Goal: Information Seeking & Learning: Learn about a topic

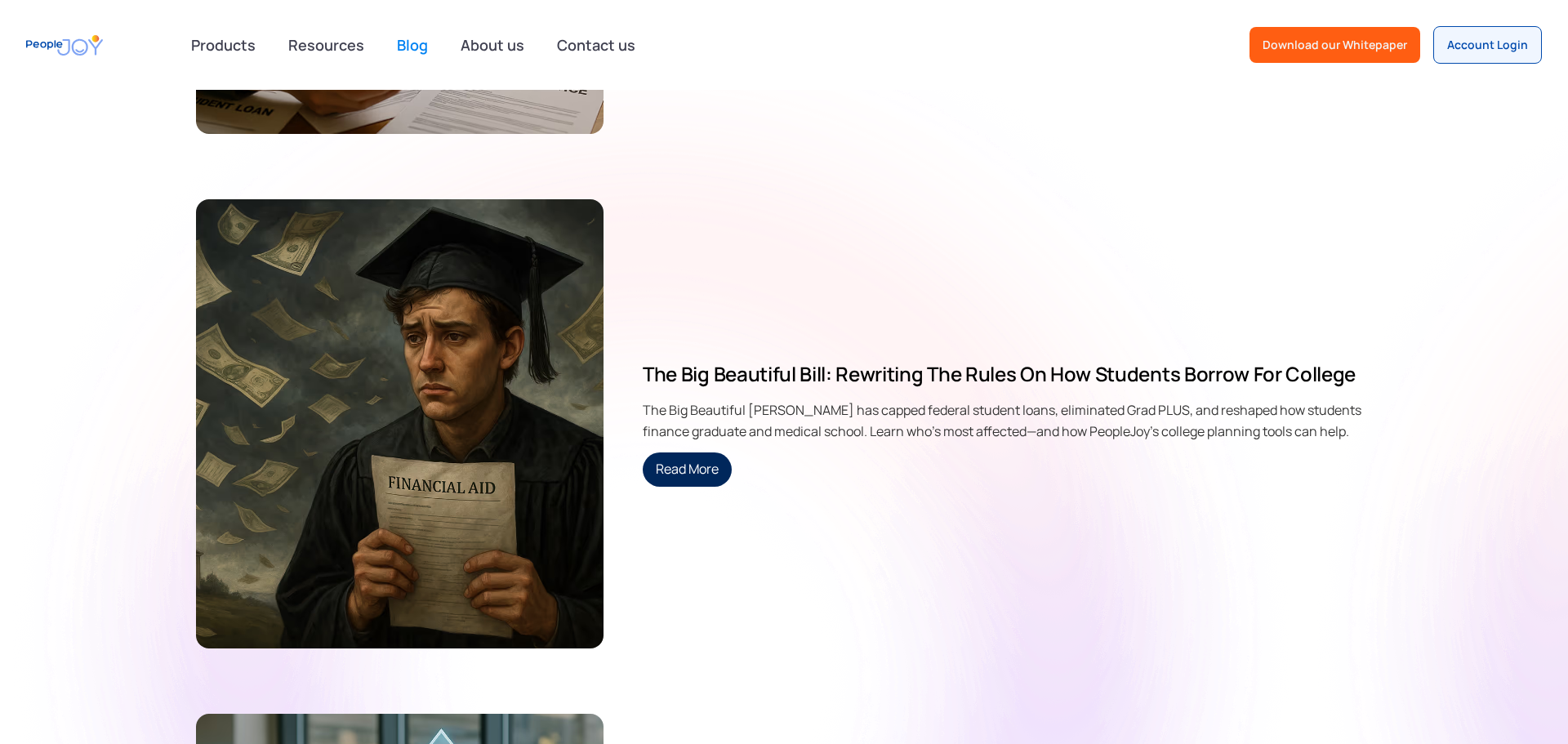
scroll to position [6447, 0]
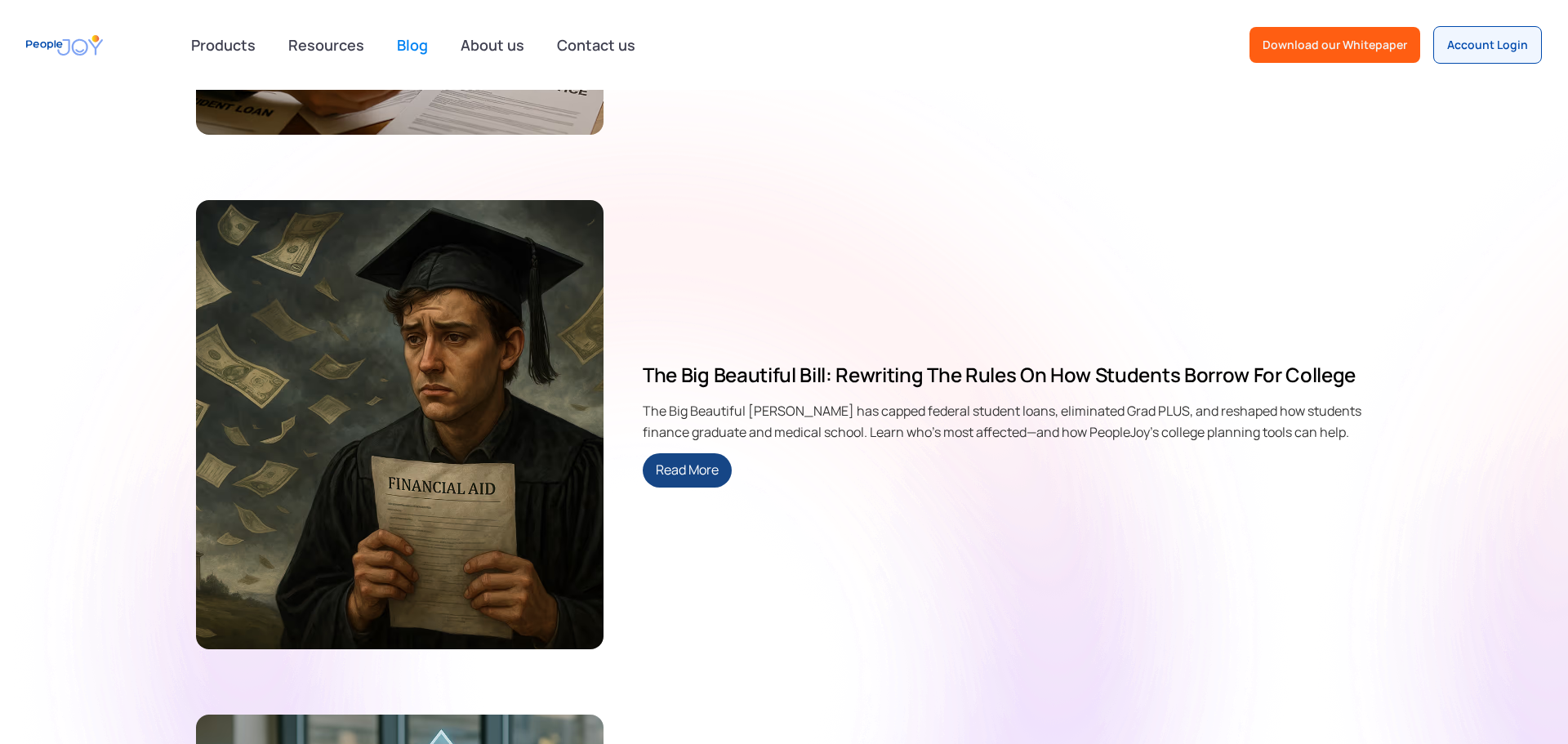
click at [690, 474] on link "Read More" at bounding box center [687, 470] width 89 height 34
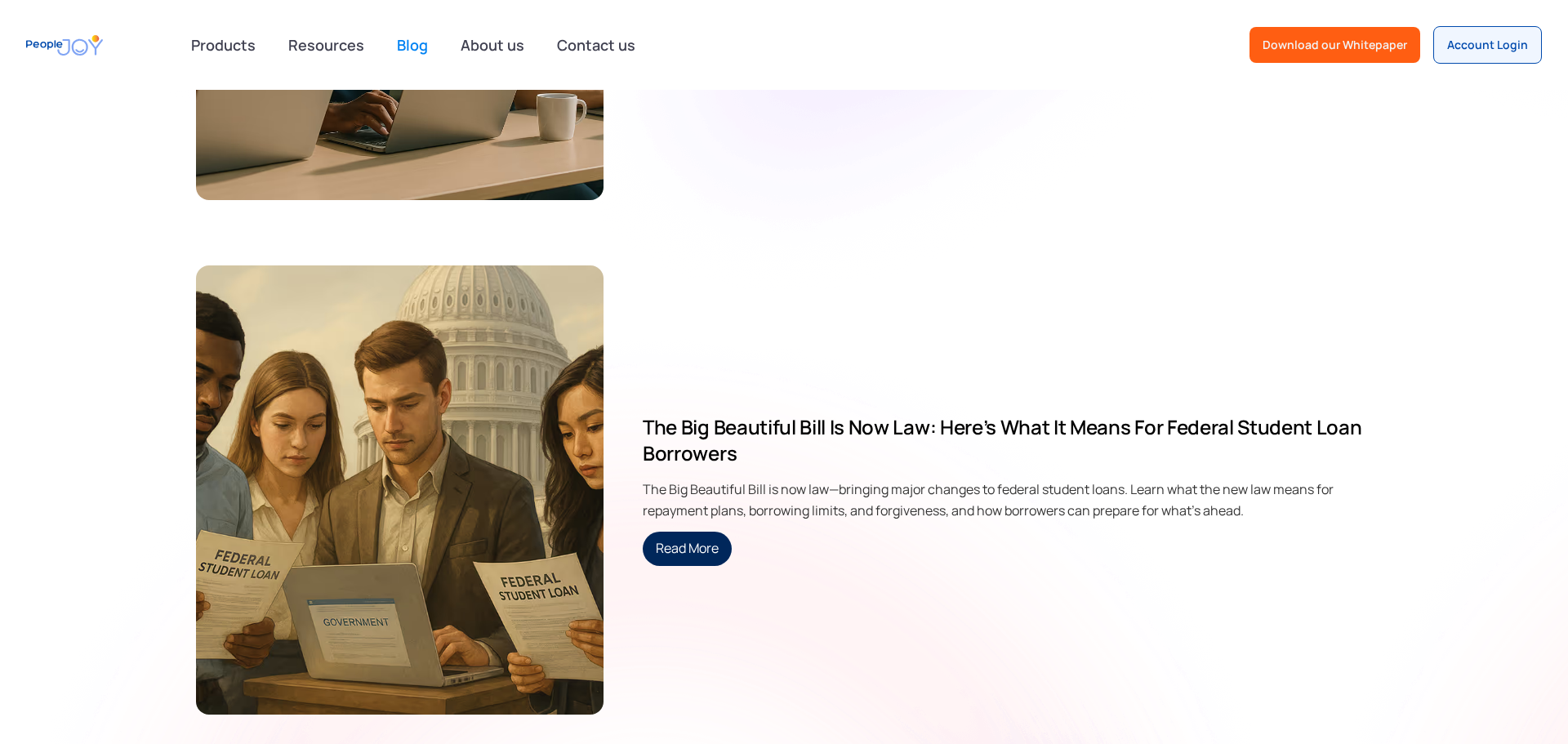
scroll to position [7414, 0]
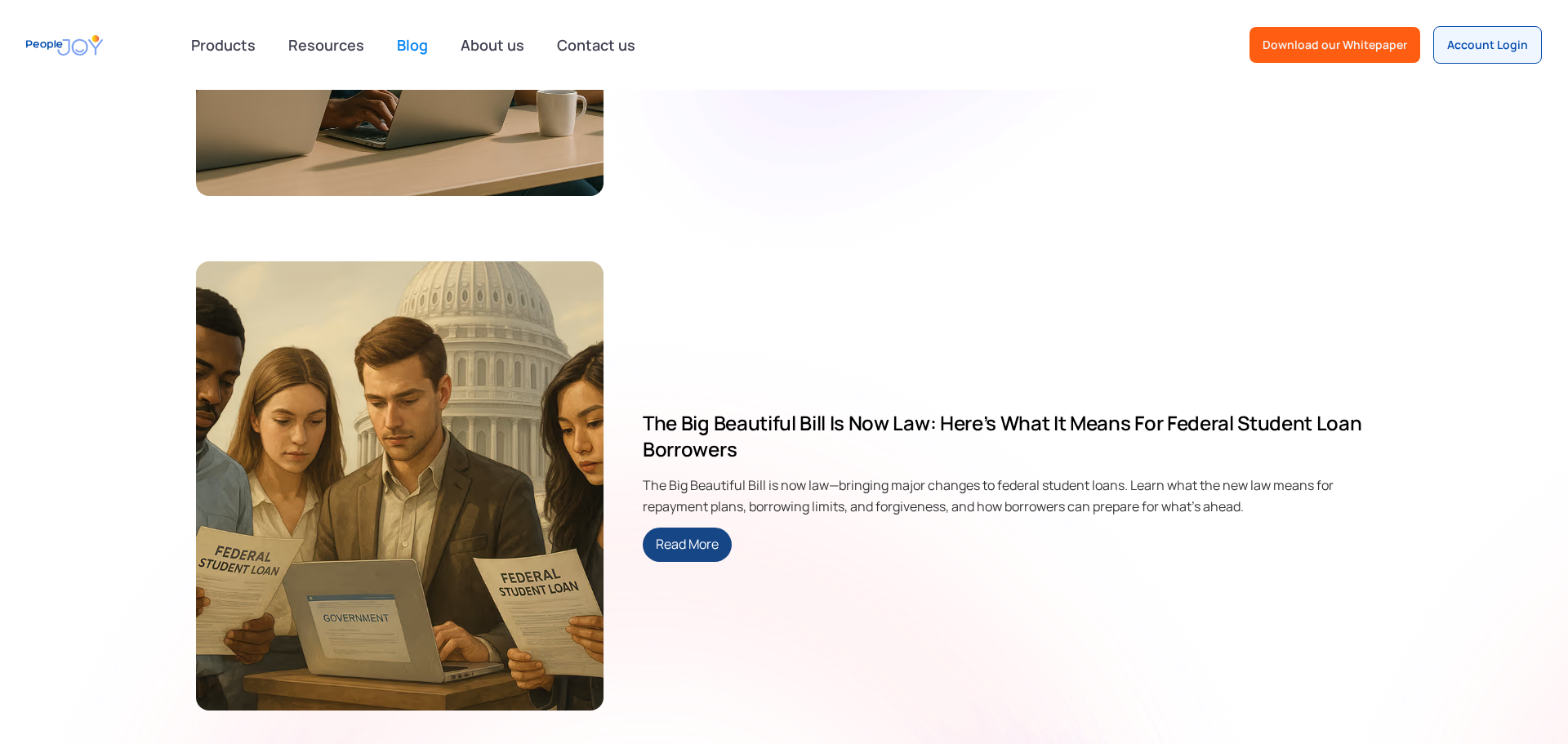
click at [673, 543] on link "Read More" at bounding box center [687, 544] width 89 height 34
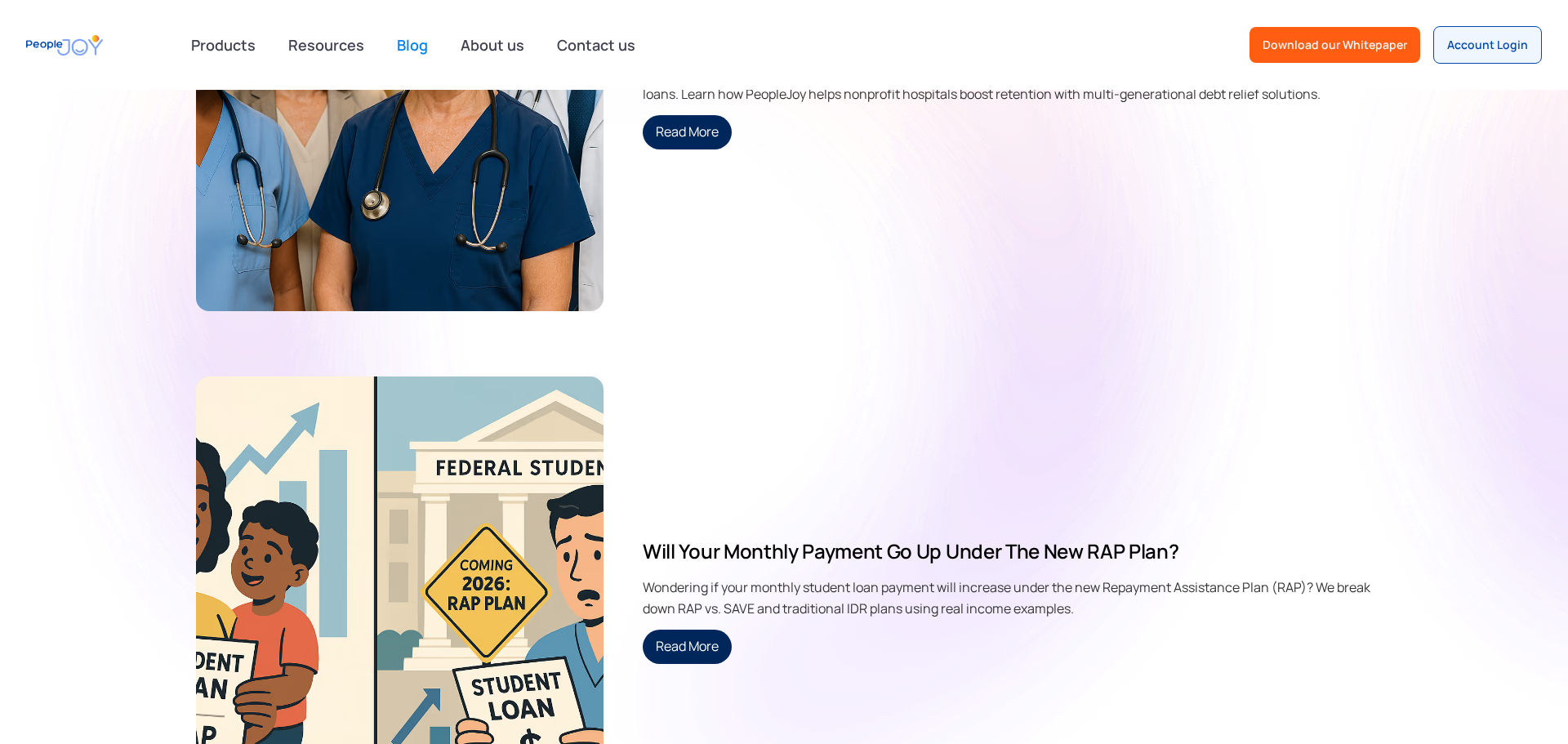
scroll to position [4349, 0]
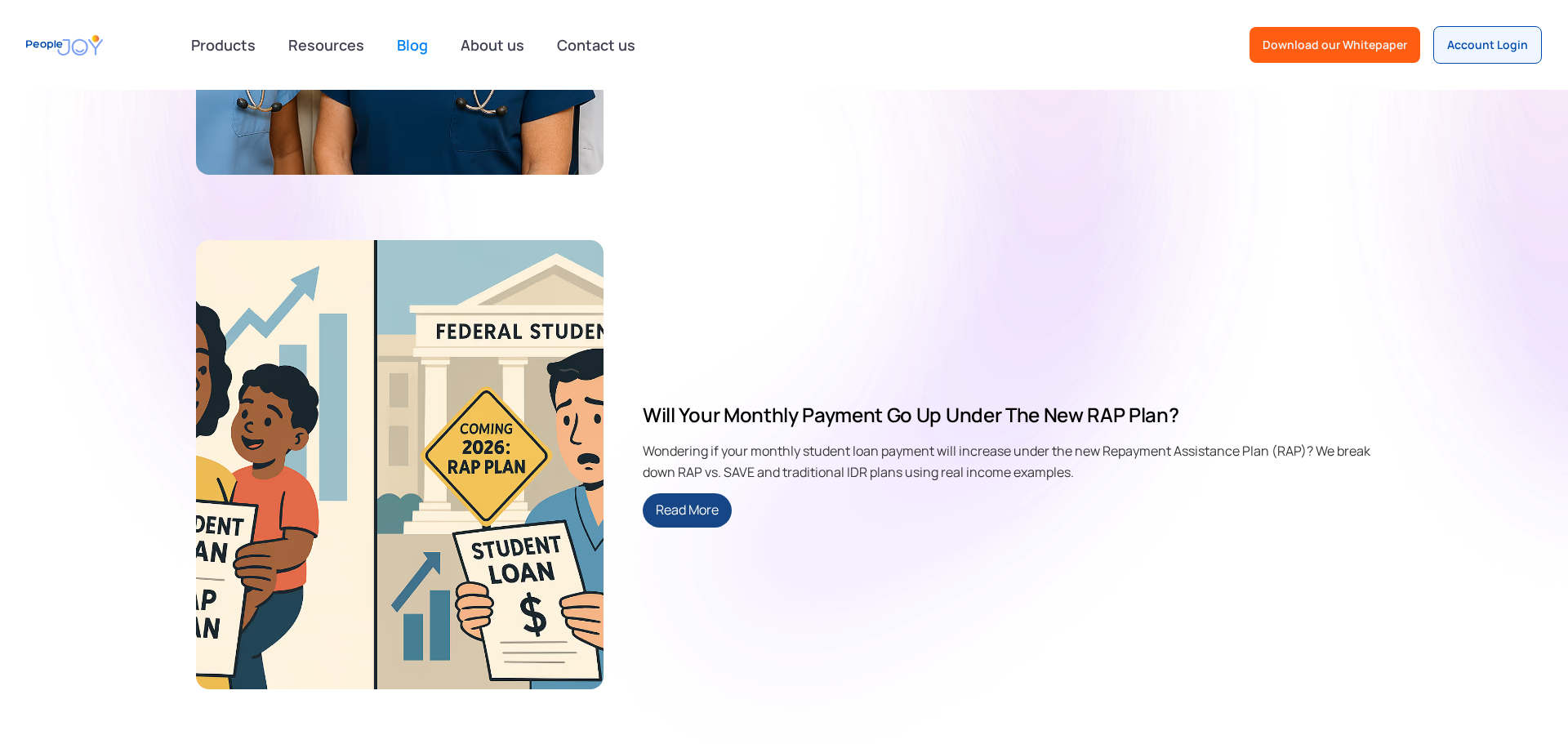
click at [718, 519] on link "Read More" at bounding box center [687, 510] width 89 height 34
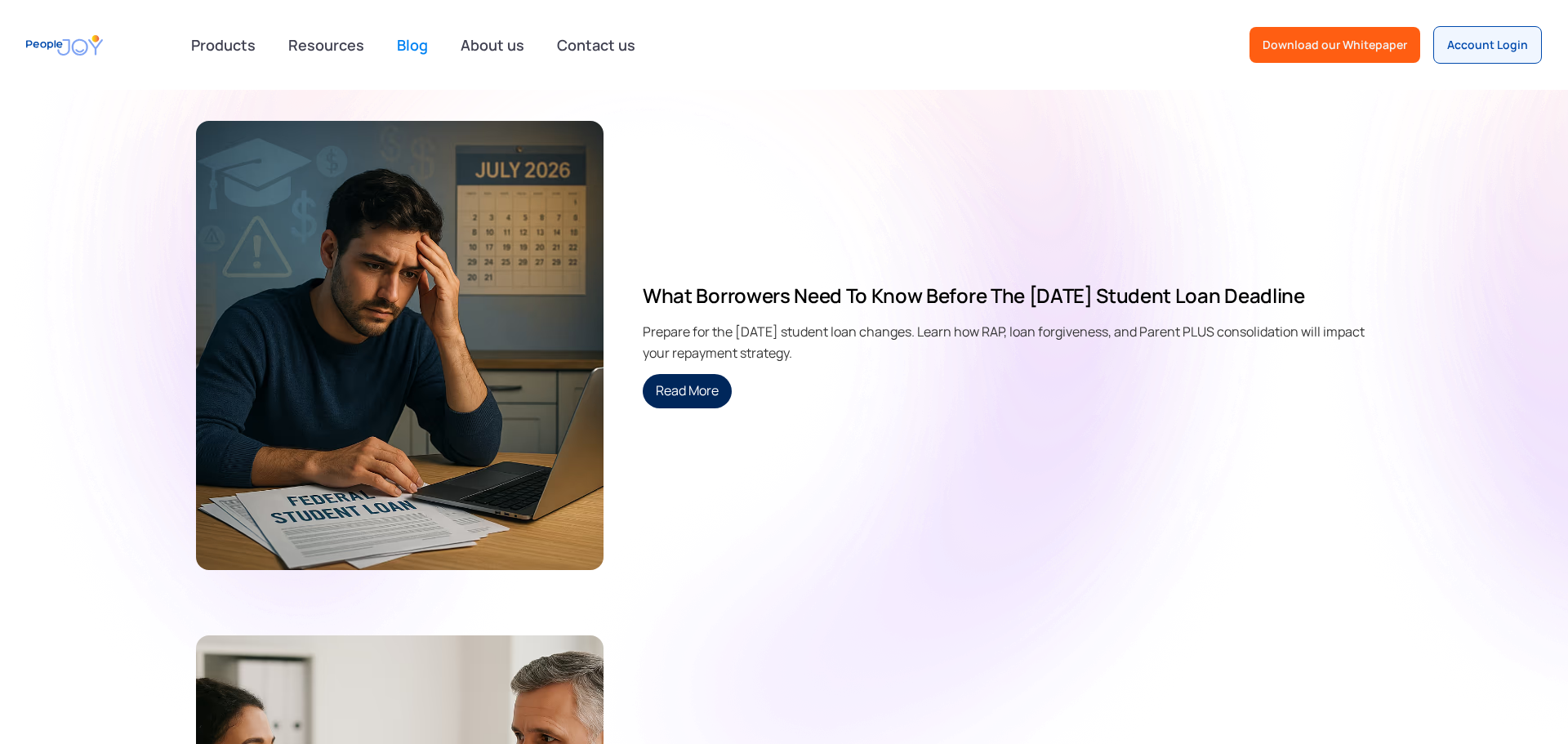
scroll to position [2758, 0]
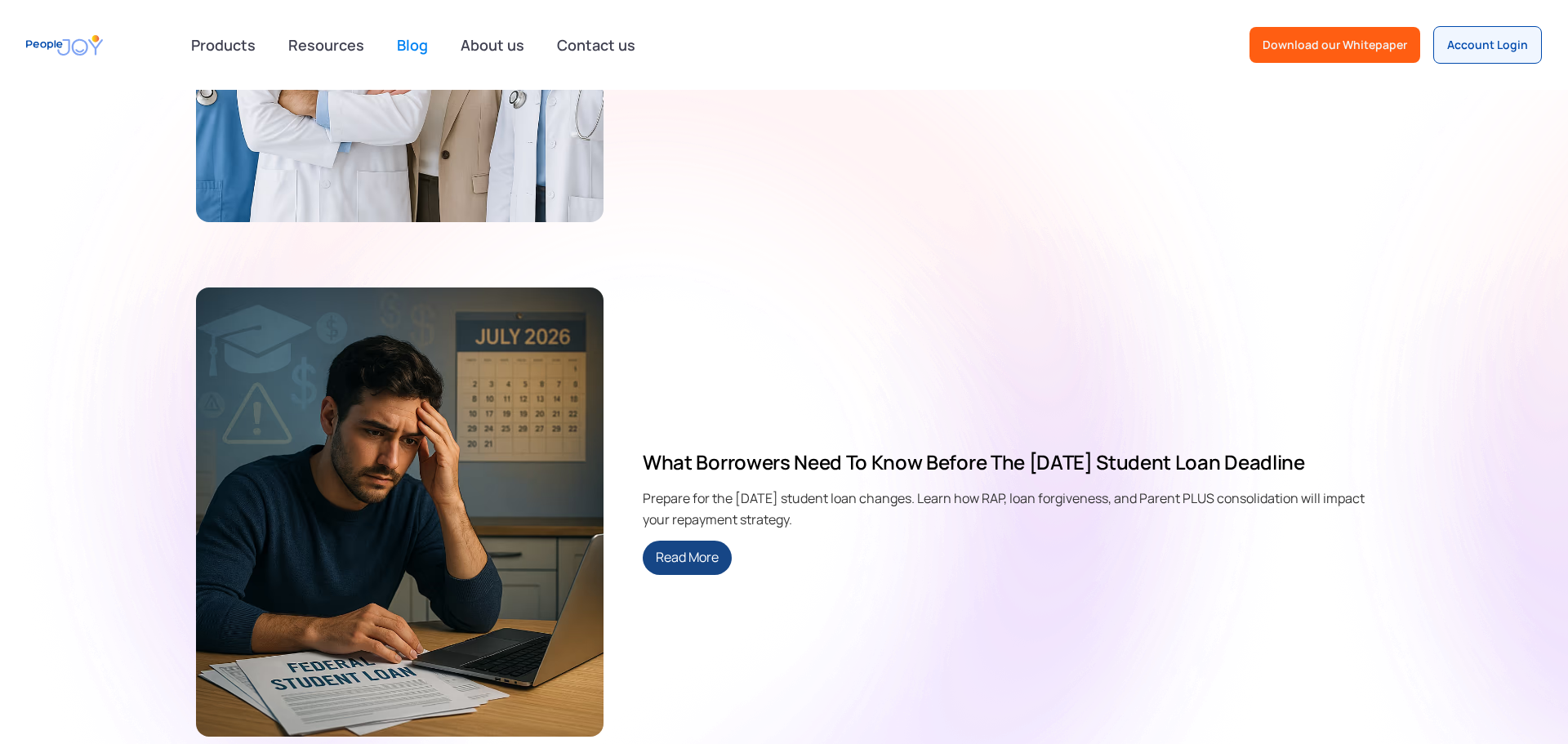
click at [709, 554] on link "Read More" at bounding box center [687, 557] width 89 height 34
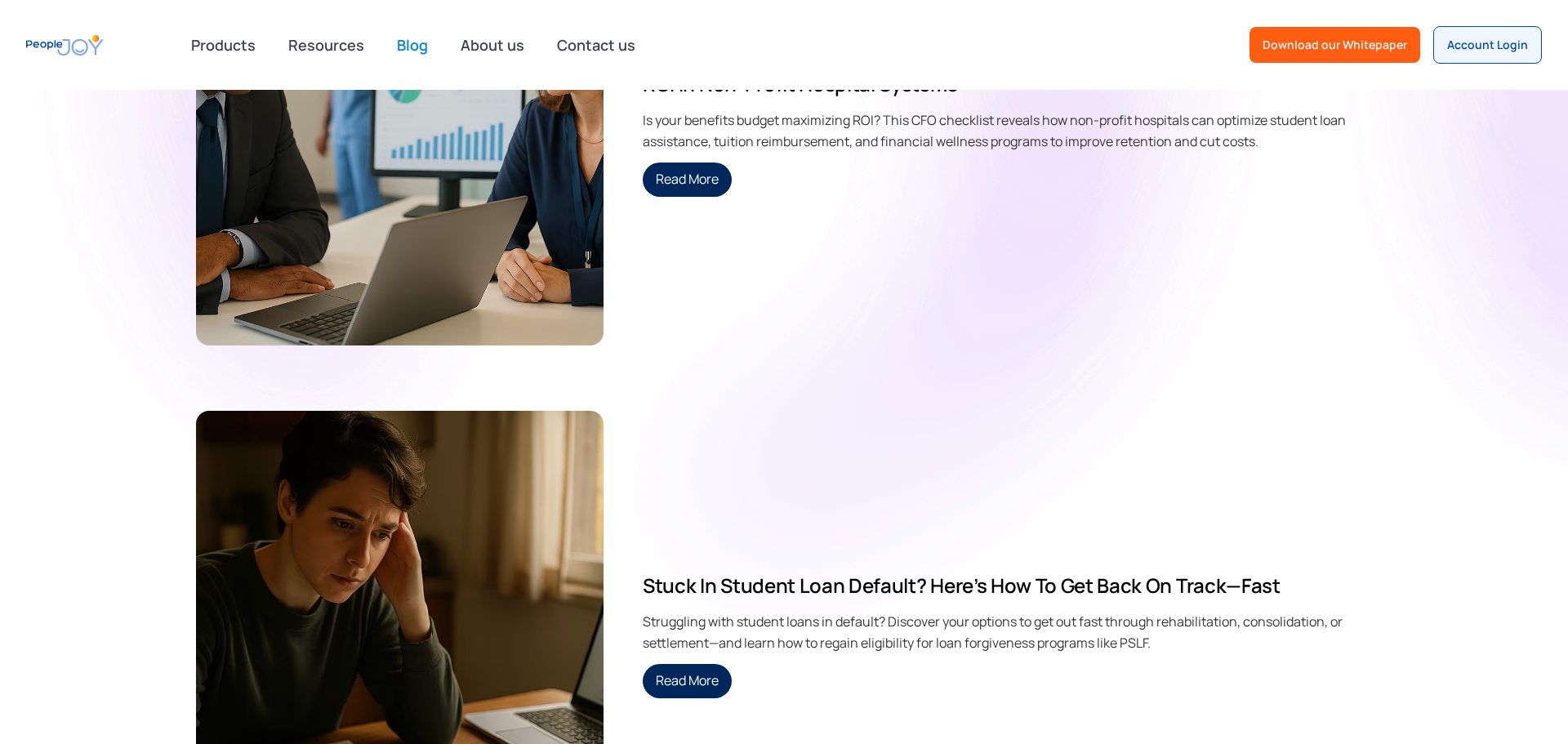
scroll to position [5946, 0]
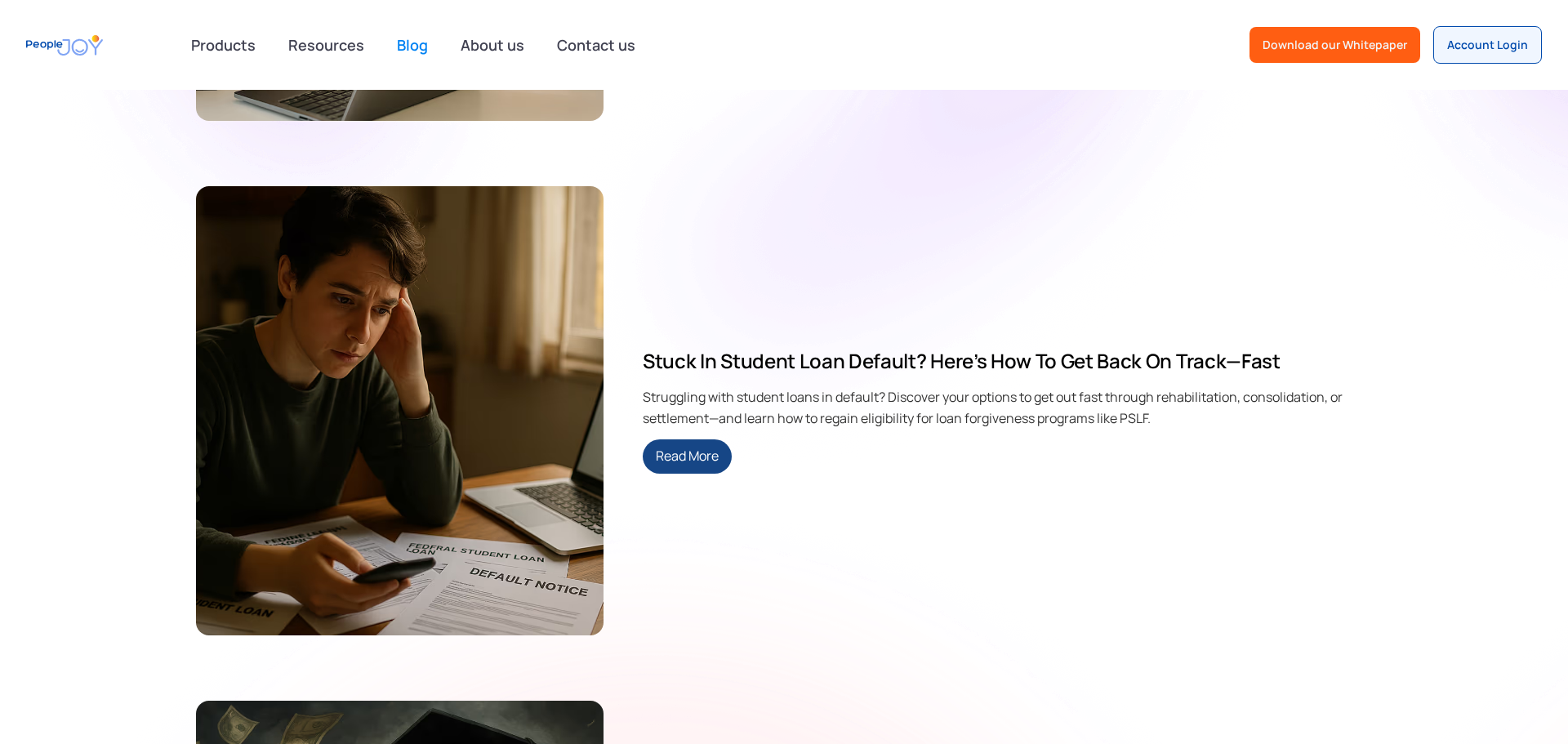
click at [724, 453] on link "Read More" at bounding box center [687, 456] width 89 height 34
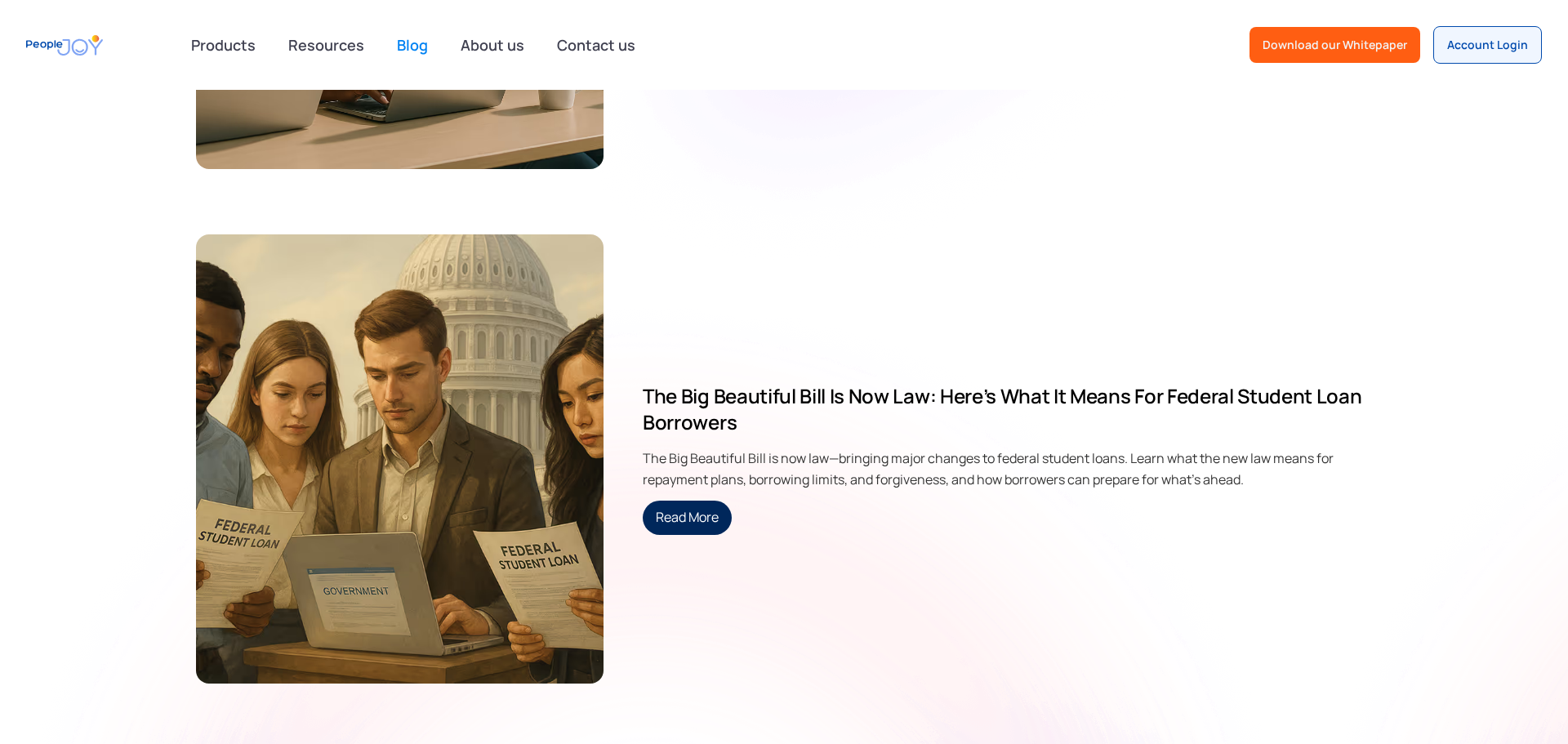
scroll to position [6529, 0]
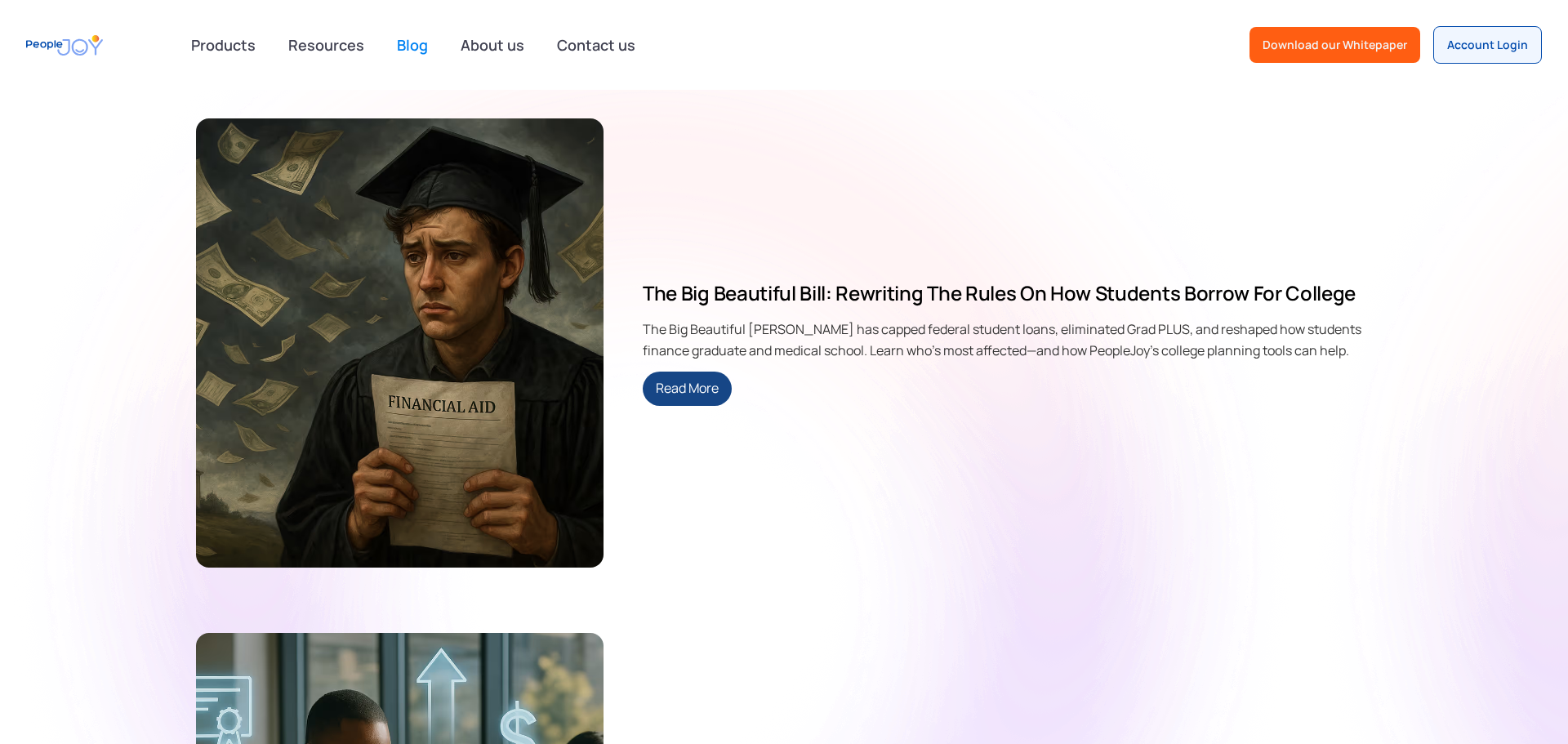
click at [688, 394] on link "Read More" at bounding box center [687, 388] width 89 height 34
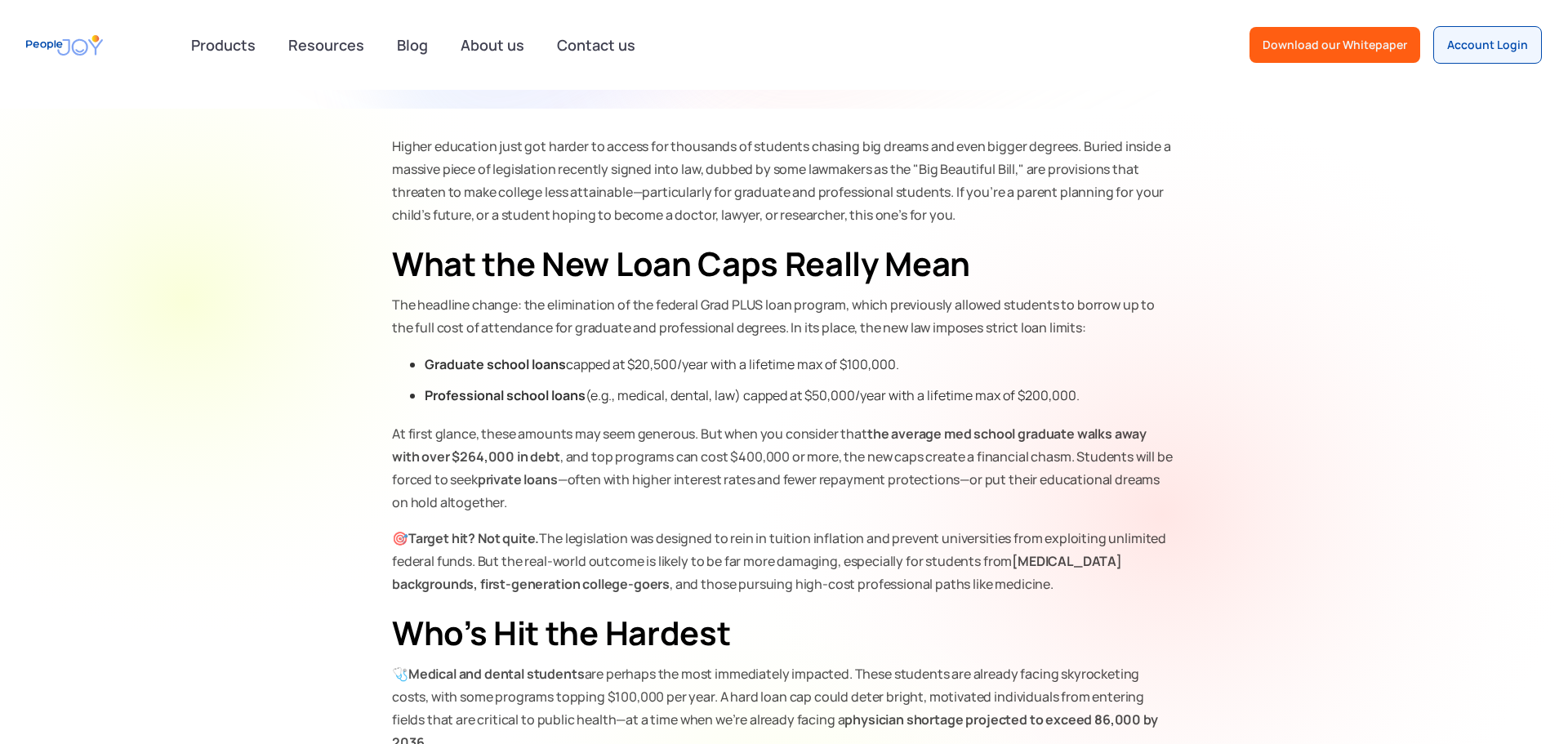
scroll to position [554, 0]
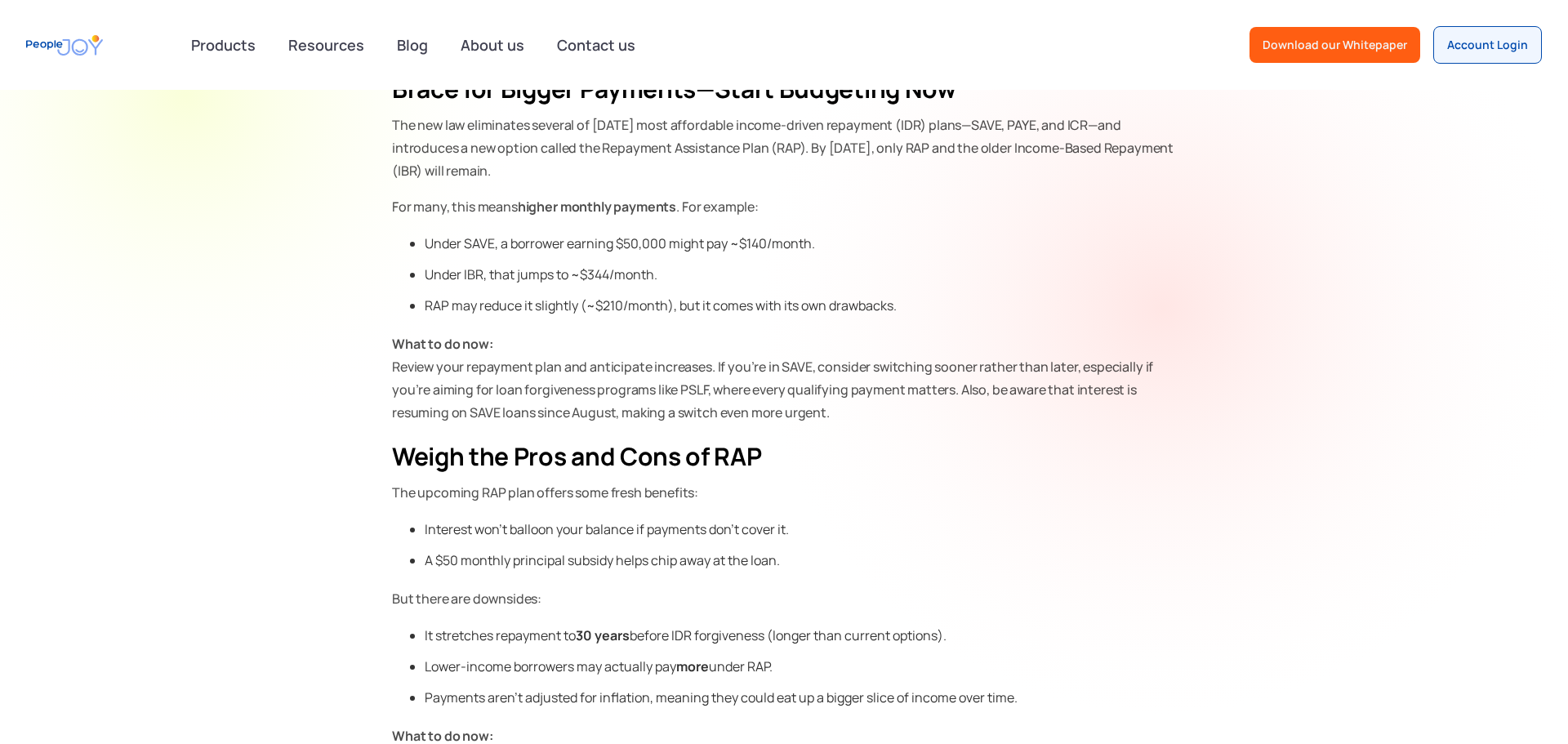
scroll to position [1031, 0]
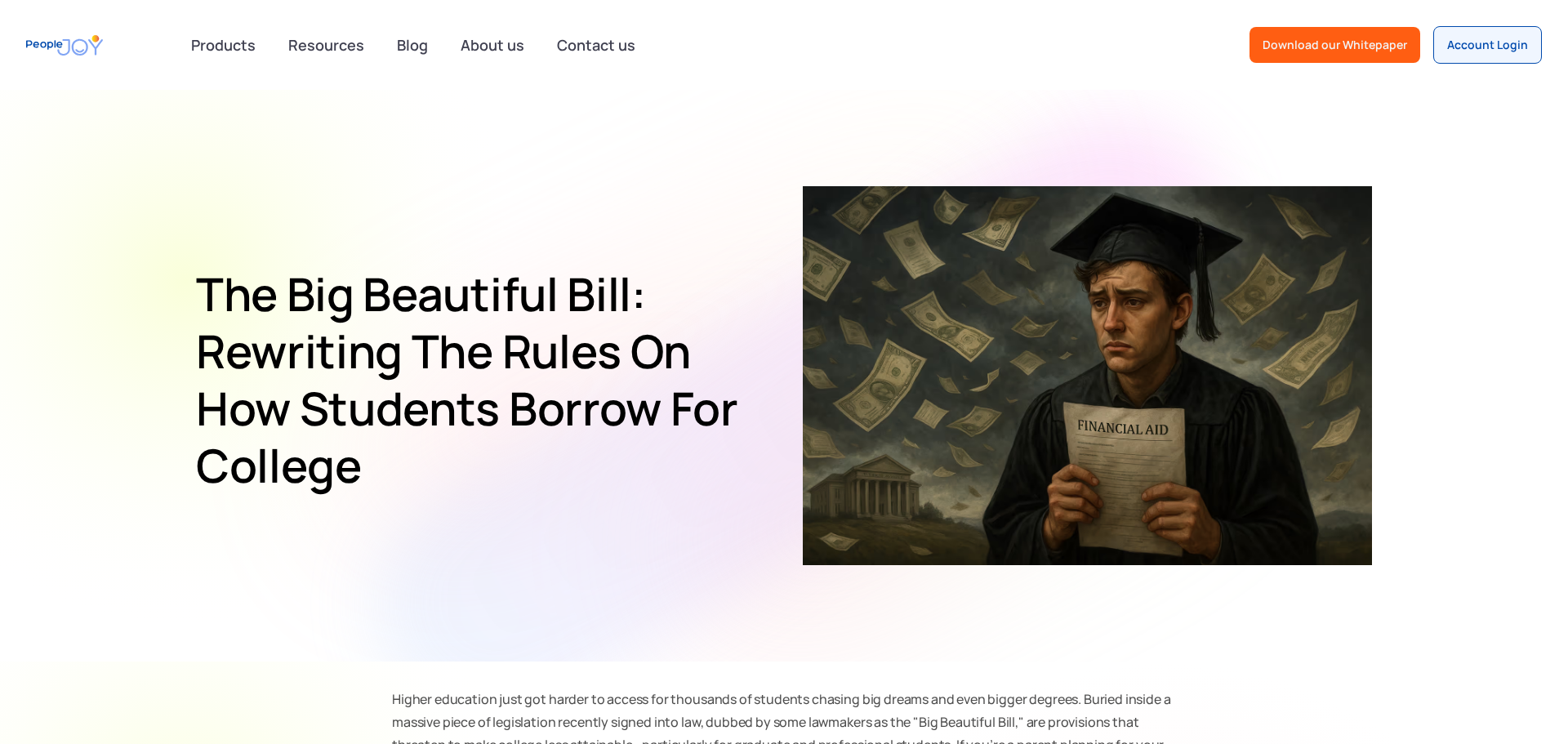
scroll to position [3, 0]
